Goal: Information Seeking & Learning: Learn about a topic

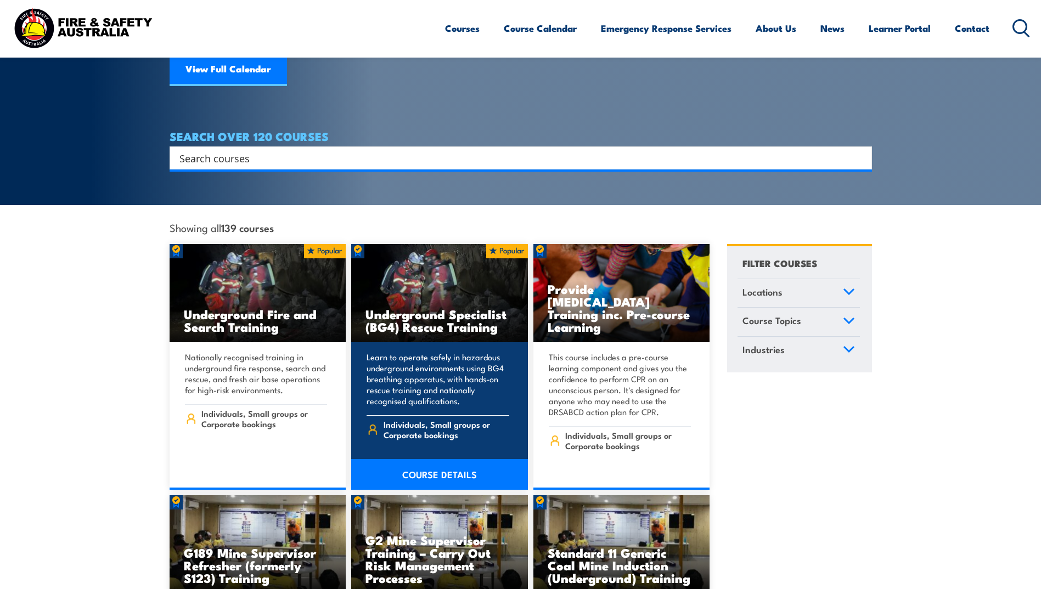
scroll to position [165, 0]
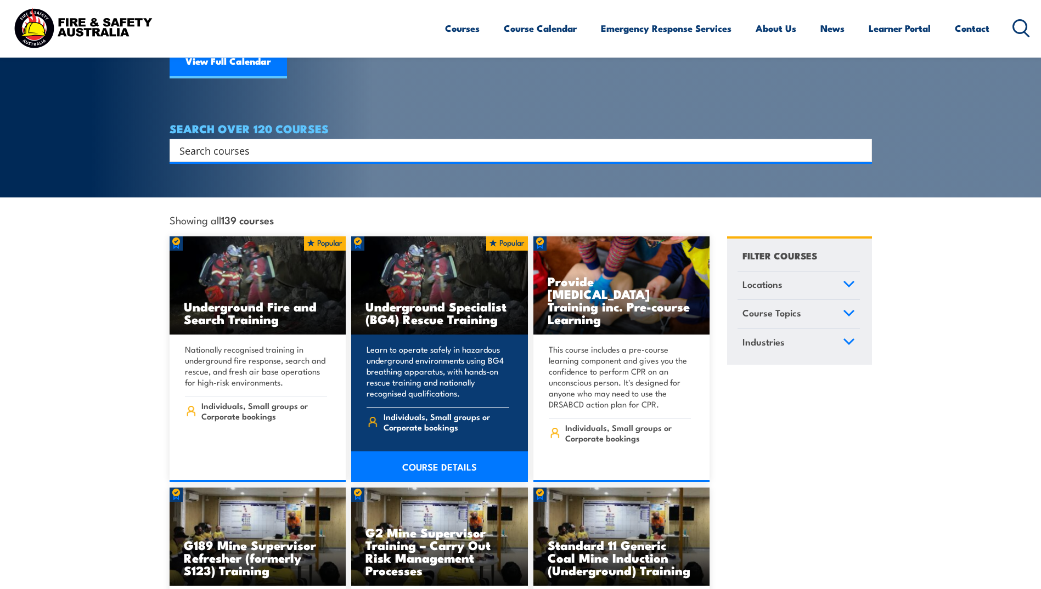
click at [429, 451] on link "COURSE DETAILS" at bounding box center [439, 466] width 177 height 31
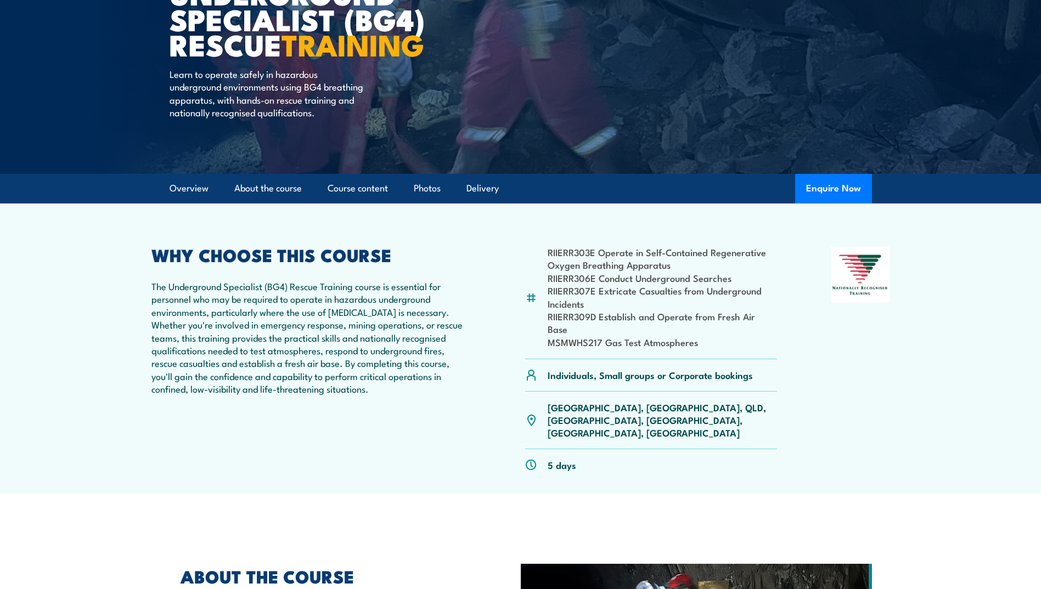
scroll to position [137, 0]
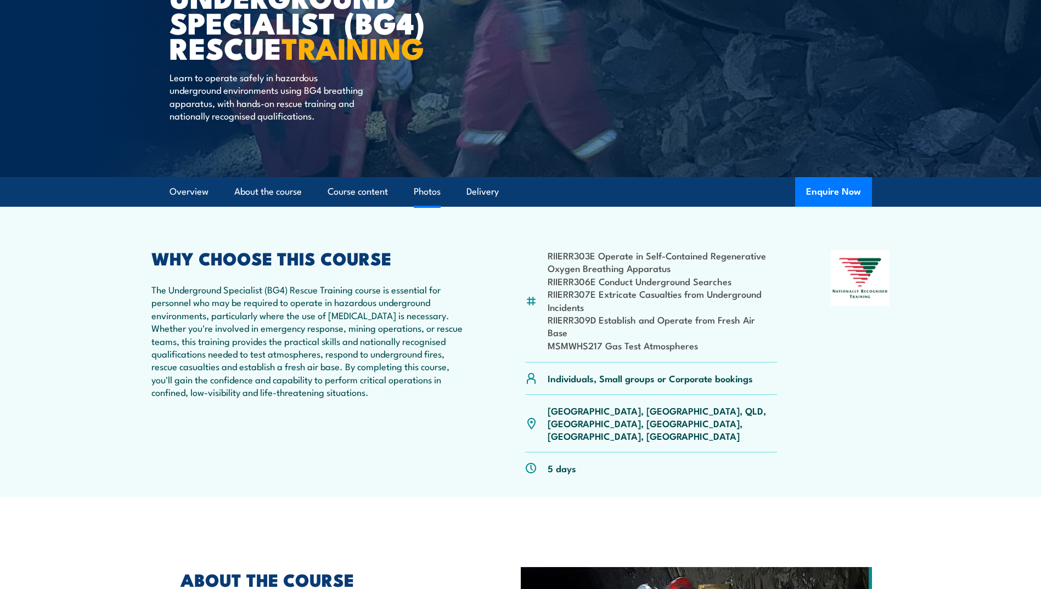
click at [437, 194] on link "Photos" at bounding box center [427, 191] width 27 height 29
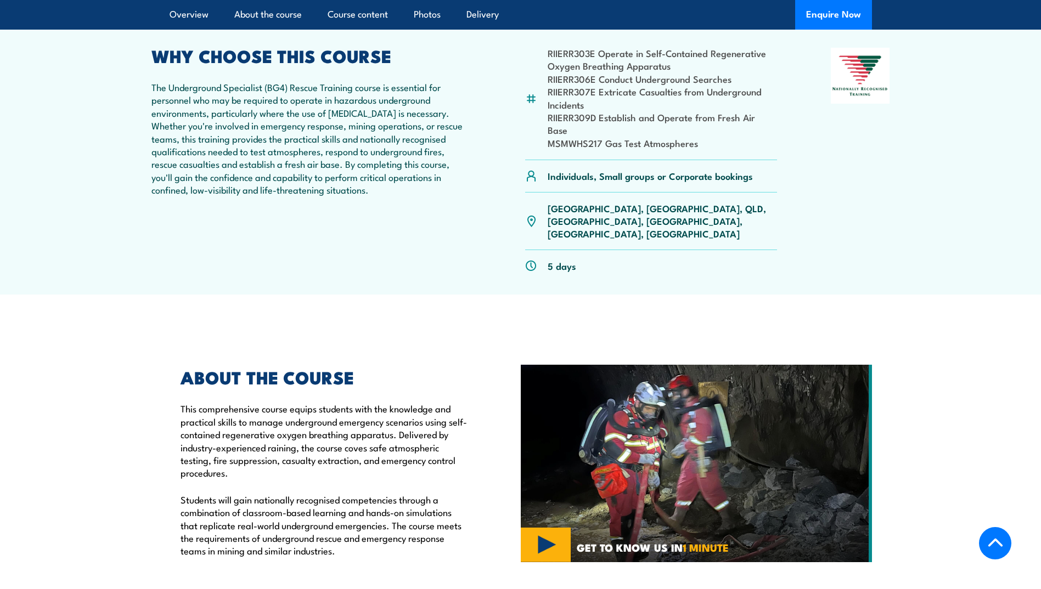
click at [481, 138] on div "RIIERR303E Operate in Self-Contained Regenerative Oxygen Breathing Apparatus RI…" at bounding box center [520, 165] width 738 height 234
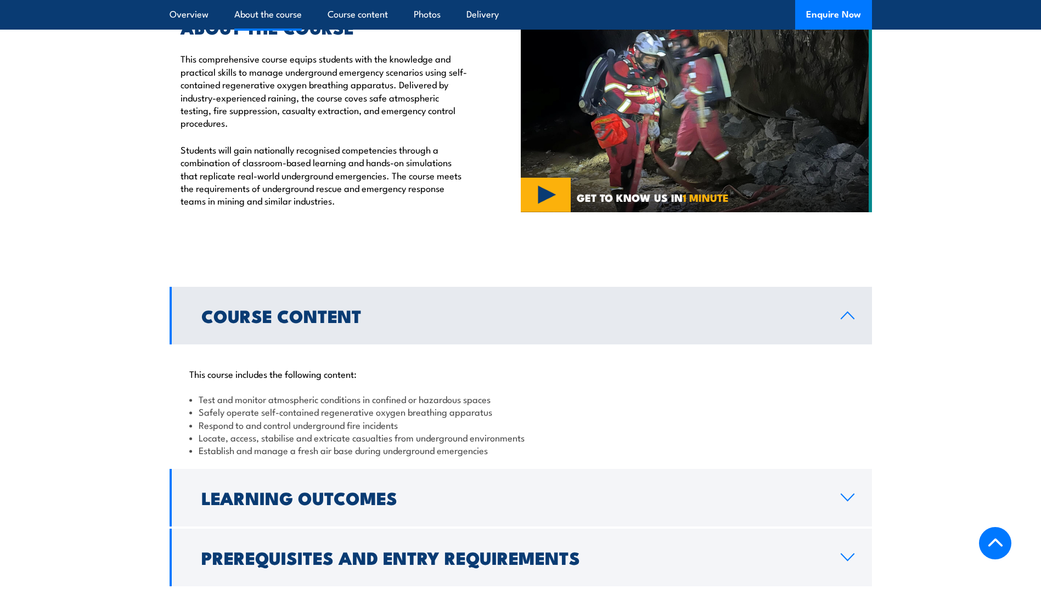
scroll to position [690, 0]
click at [366, 489] on h2 "Learning Outcomes" at bounding box center [512, 496] width 622 height 15
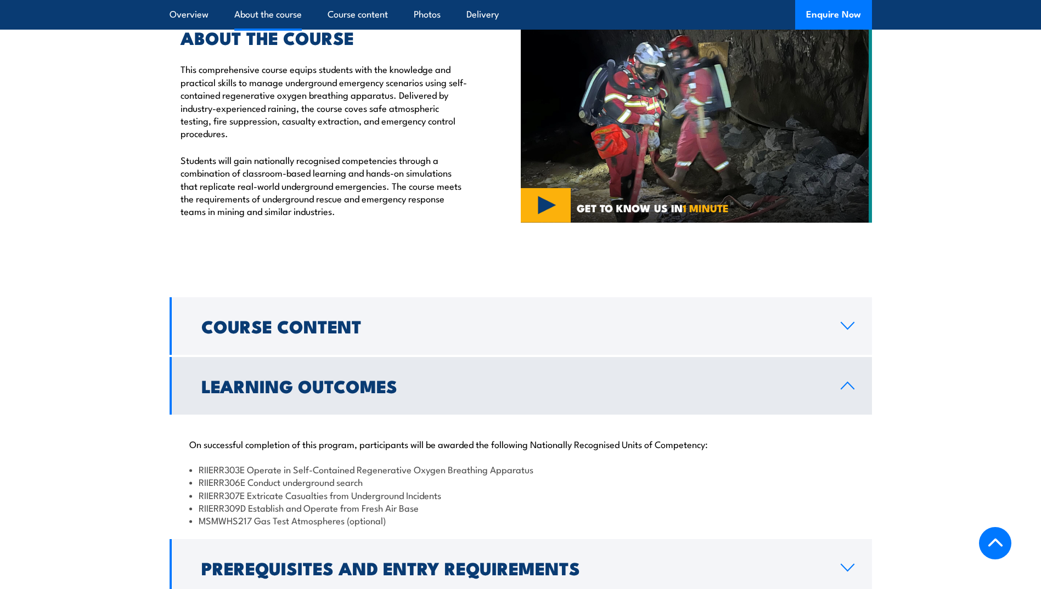
scroll to position [676, 0]
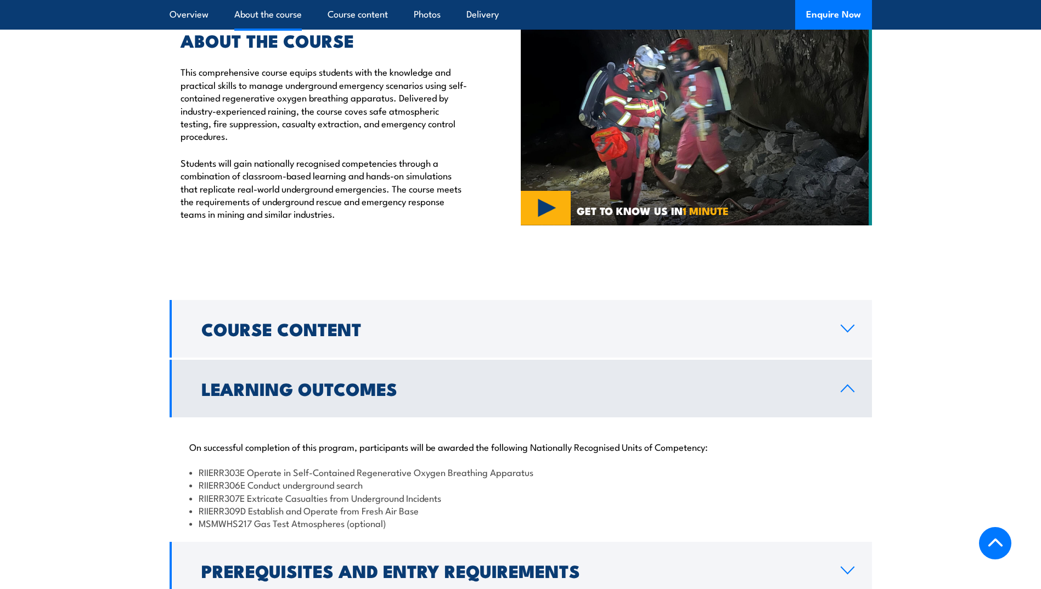
click at [393, 496] on div "On successful completion of this program, participants will be awarded the foll…" at bounding box center [521, 478] width 702 height 122
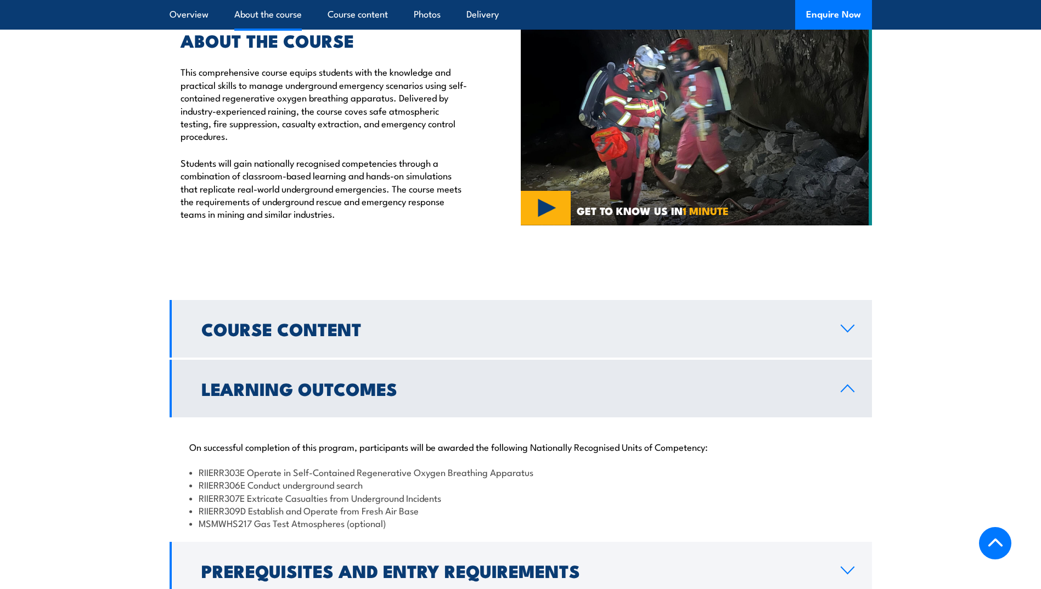
click at [322, 321] on h2 "Course Content" at bounding box center [512, 328] width 622 height 15
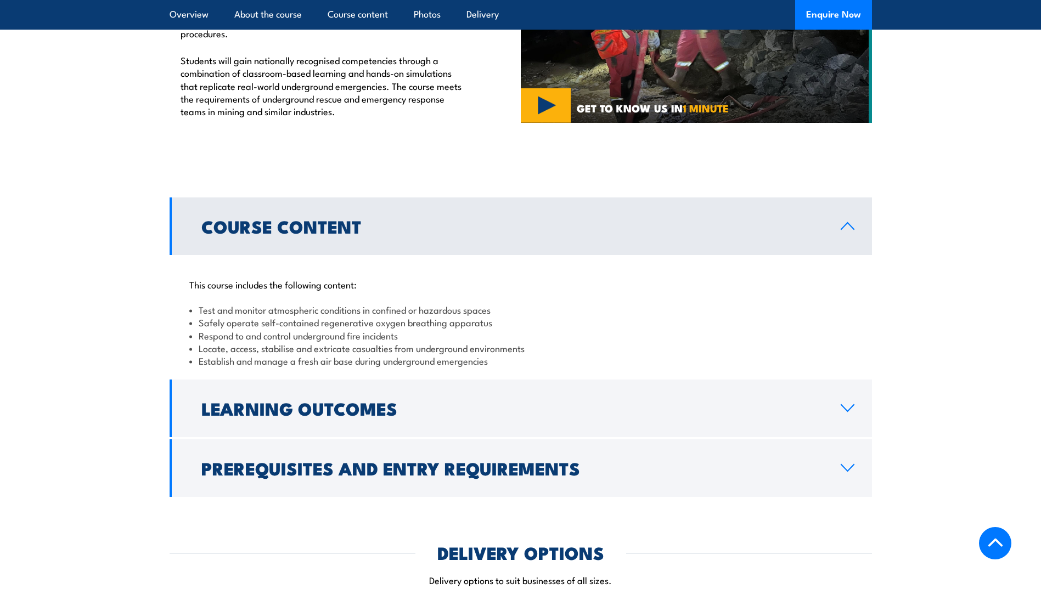
scroll to position [782, 0]
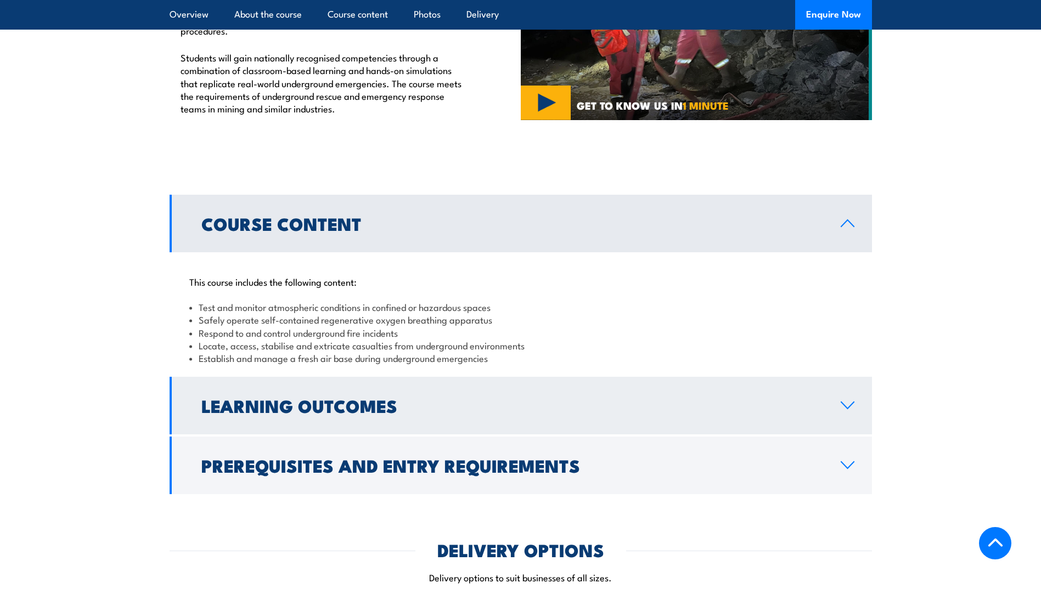
click at [247, 398] on h2 "Learning Outcomes" at bounding box center [512, 405] width 622 height 15
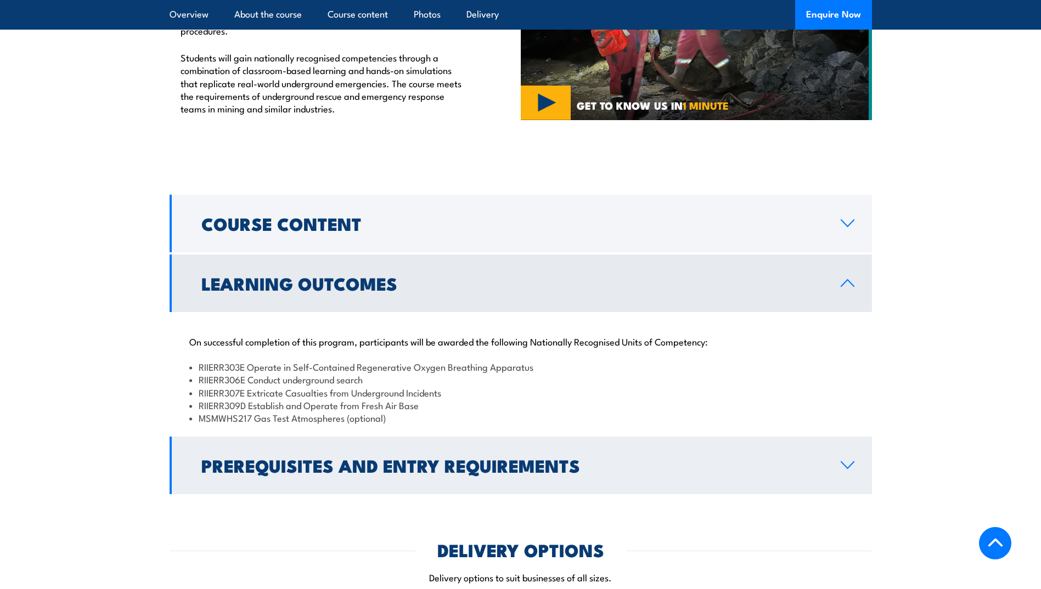
click at [256, 437] on link "Prerequisites and Entry Requirements" at bounding box center [521, 466] width 702 height 58
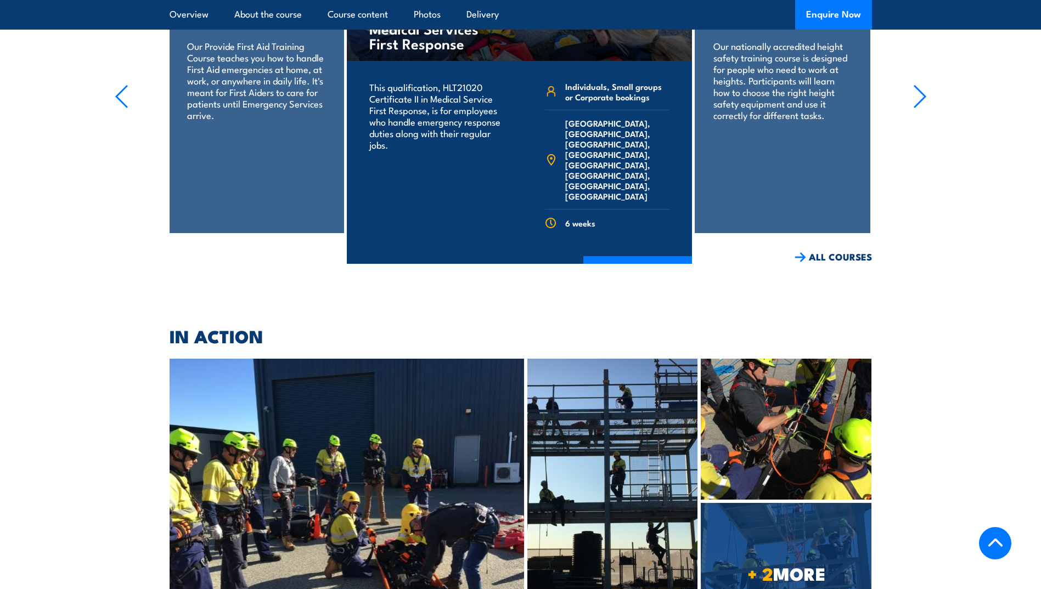
scroll to position [2098, 0]
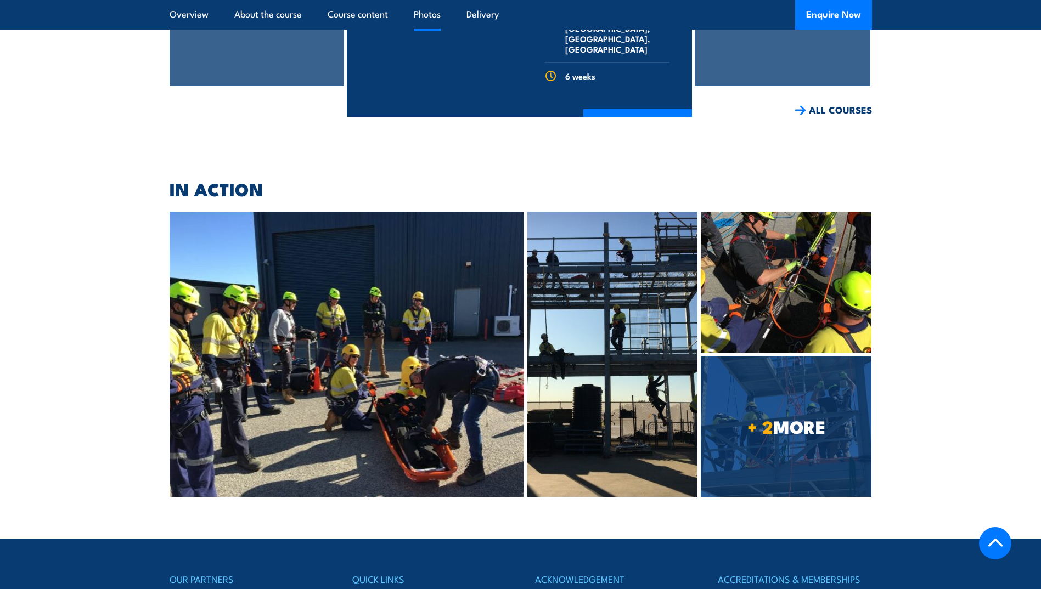
click at [430, 377] on img at bounding box center [347, 354] width 355 height 285
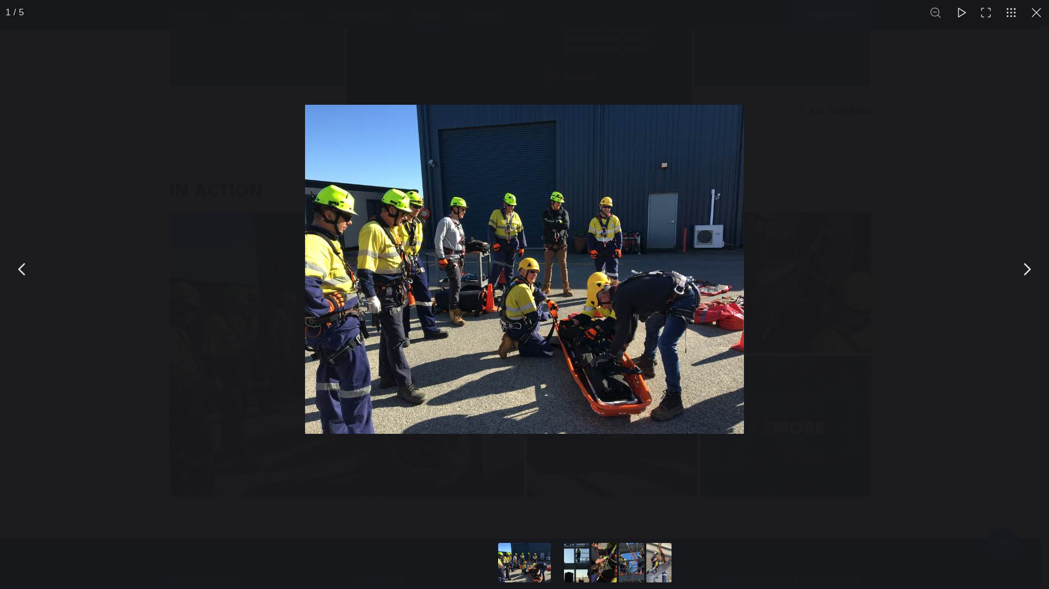
click at [1027, 259] on button "You can close this modal content with the ESC key" at bounding box center [1026, 269] width 27 height 27
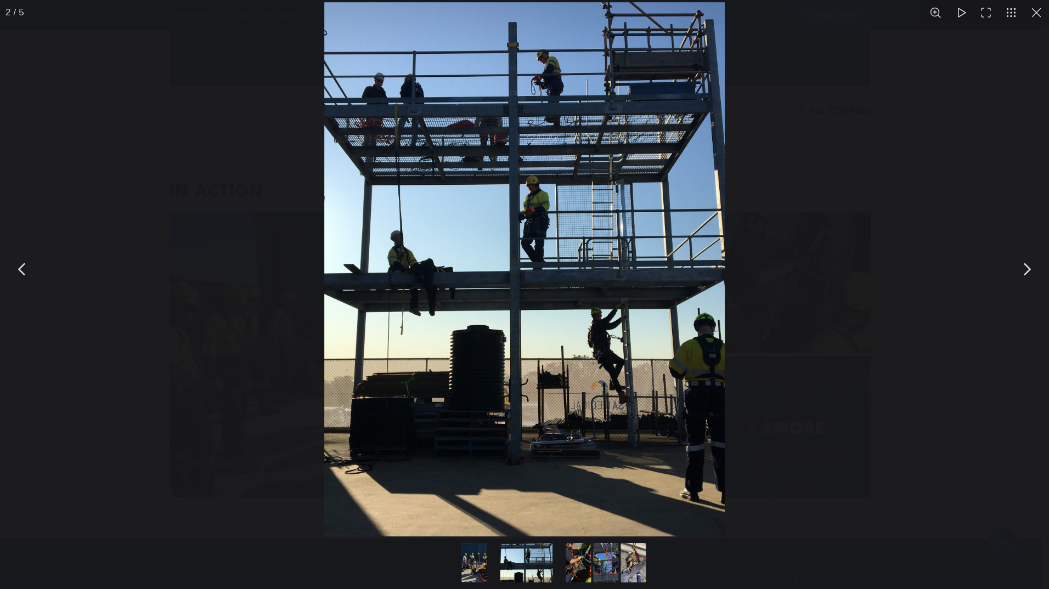
click at [1027, 259] on button "You can close this modal content with the ESC key" at bounding box center [1026, 269] width 27 height 27
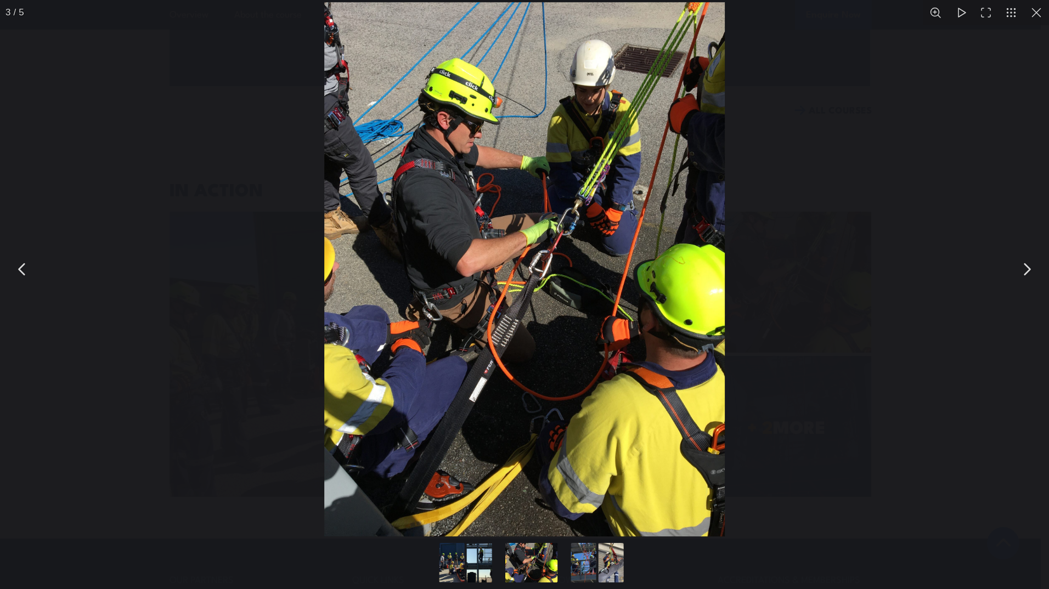
click at [1027, 259] on button "You can close this modal content with the ESC key" at bounding box center [1026, 269] width 27 height 27
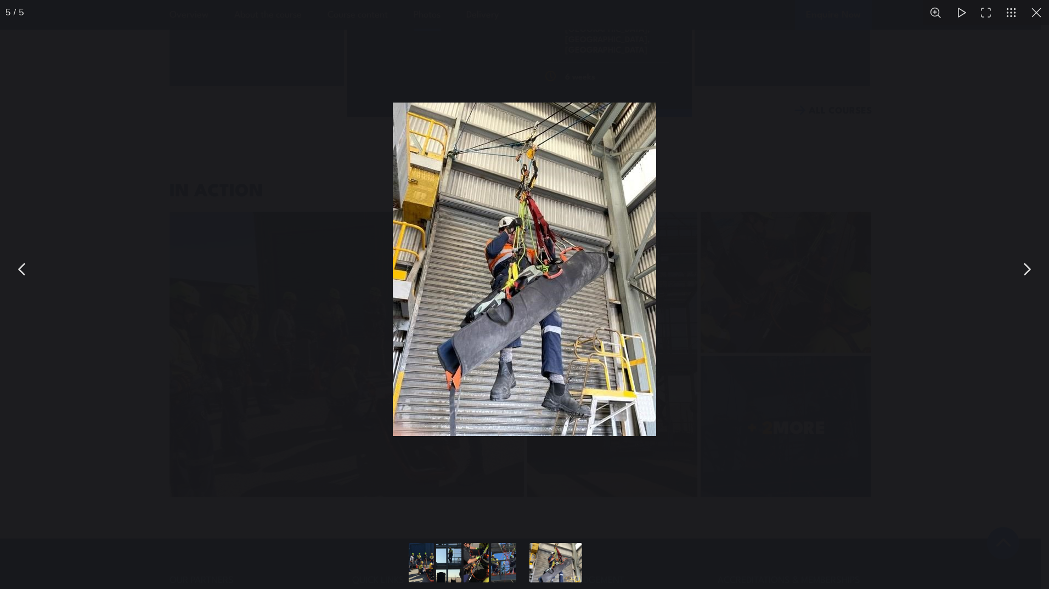
click at [1027, 259] on button "You can close this modal content with the ESC key" at bounding box center [1026, 269] width 27 height 27
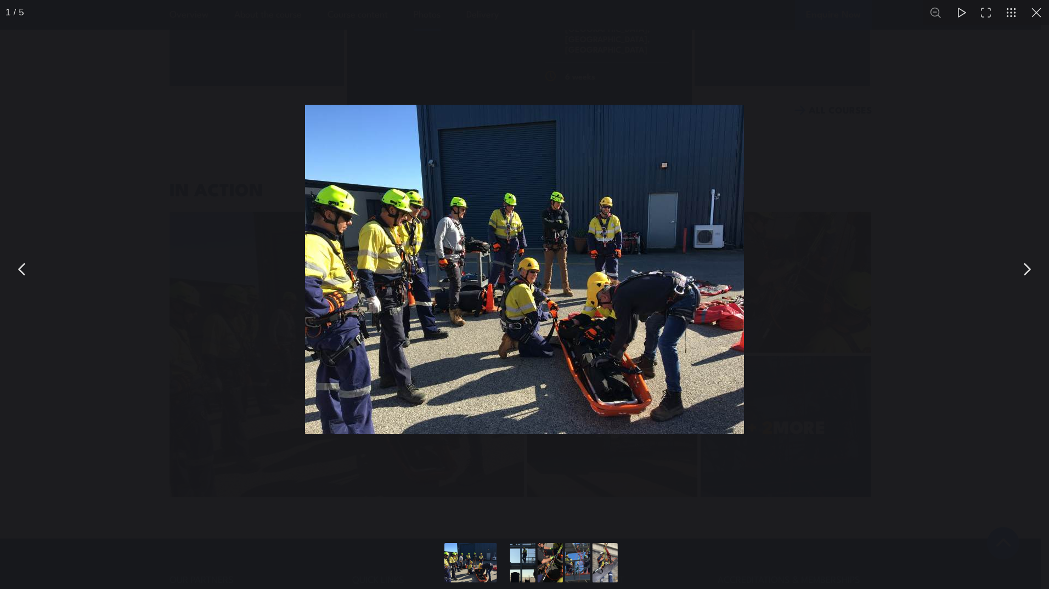
click at [1027, 259] on button "You can close this modal content with the ESC key" at bounding box center [1026, 269] width 27 height 27
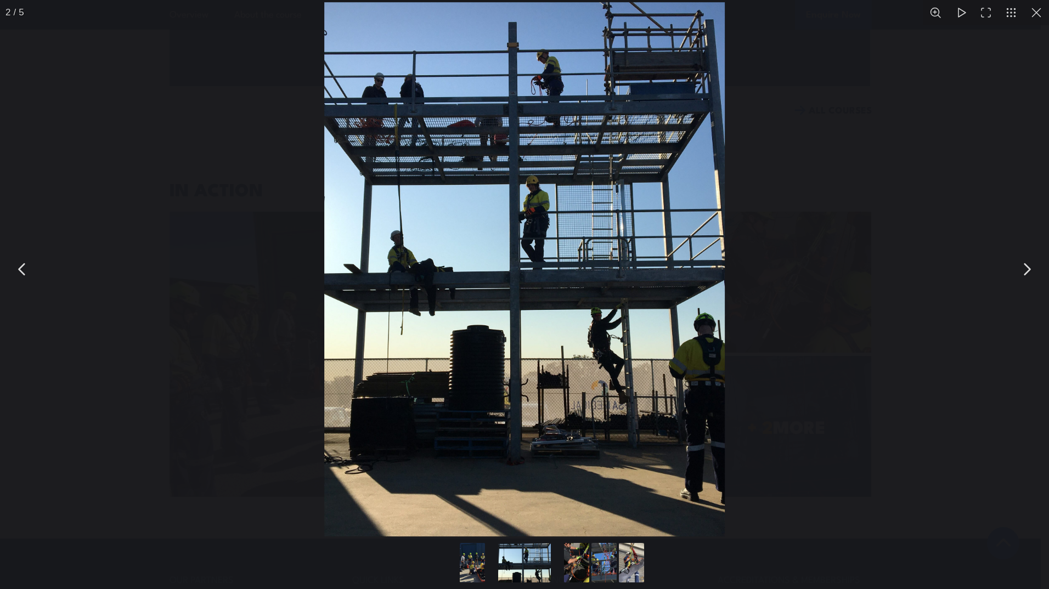
click at [1037, 16] on button "You can close this modal content with the ESC key" at bounding box center [1036, 12] width 25 height 25
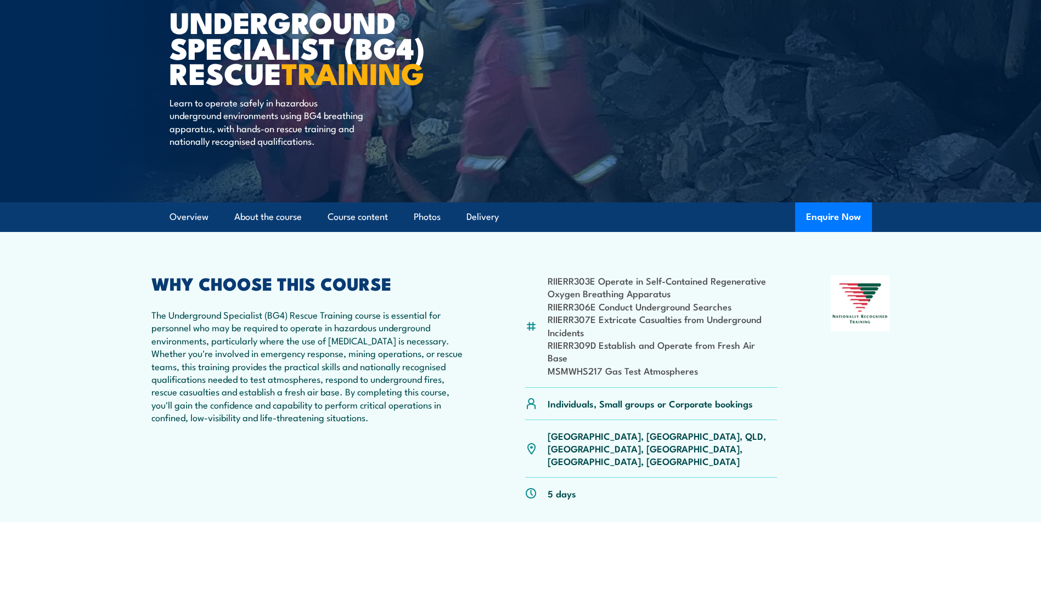
scroll to position [69, 0]
